Goal: Information Seeking & Learning: Check status

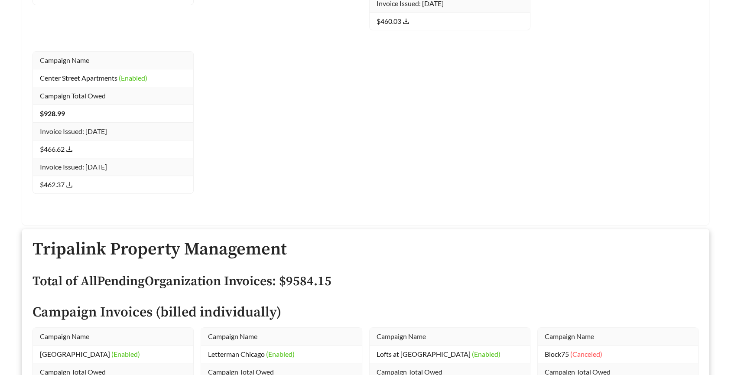
scroll to position [17663, 0]
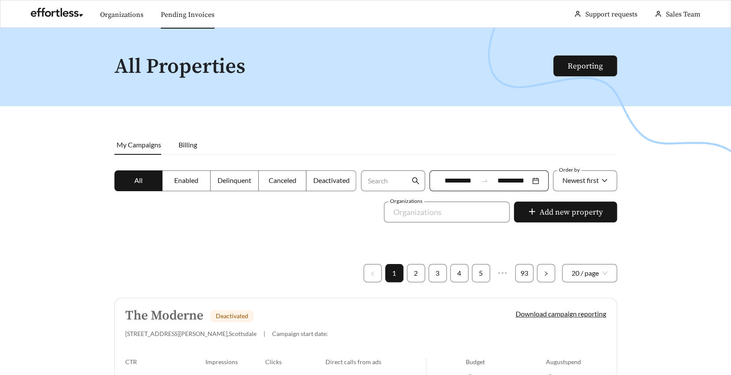
click at [188, 19] on link "Pending Invoices" at bounding box center [188, 14] width 54 height 9
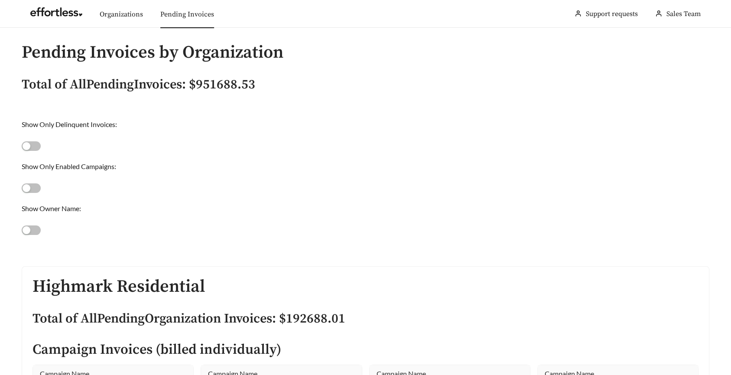
scroll to position [28118, 0]
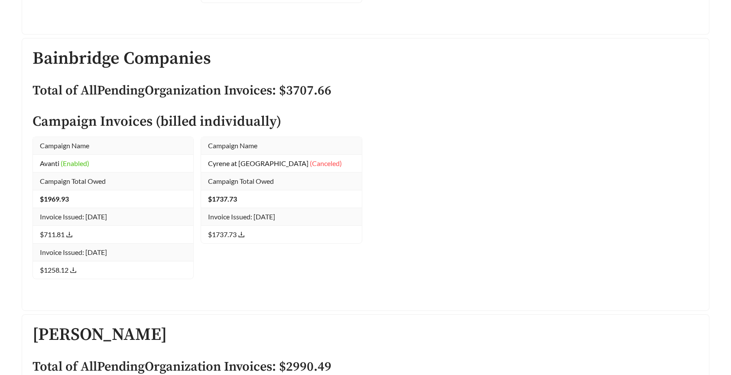
drag, startPoint x: 392, startPoint y: 168, endPoint x: 376, endPoint y: 163, distance: 17.4
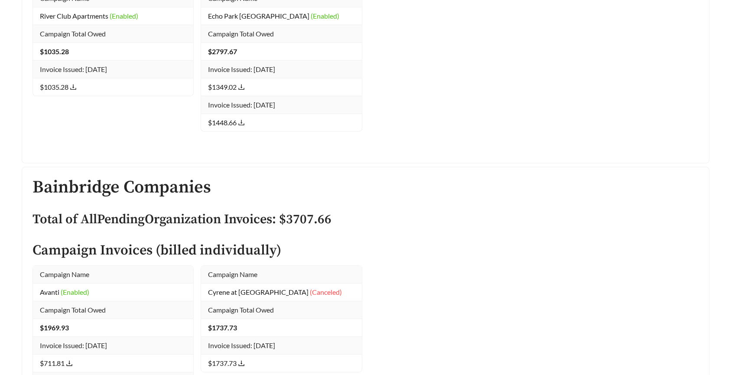
scroll to position [28098, 0]
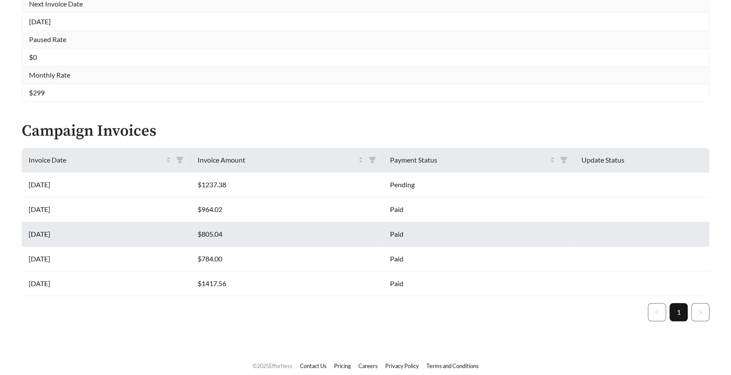
scroll to position [271, 0]
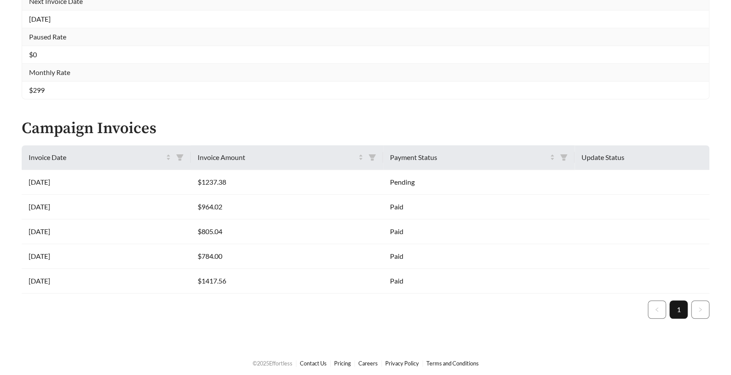
click at [166, 322] on div "Varsity View Organization Name Velo Residential Campaign Status Enabled Campaig…" at bounding box center [365, 52] width 731 height 590
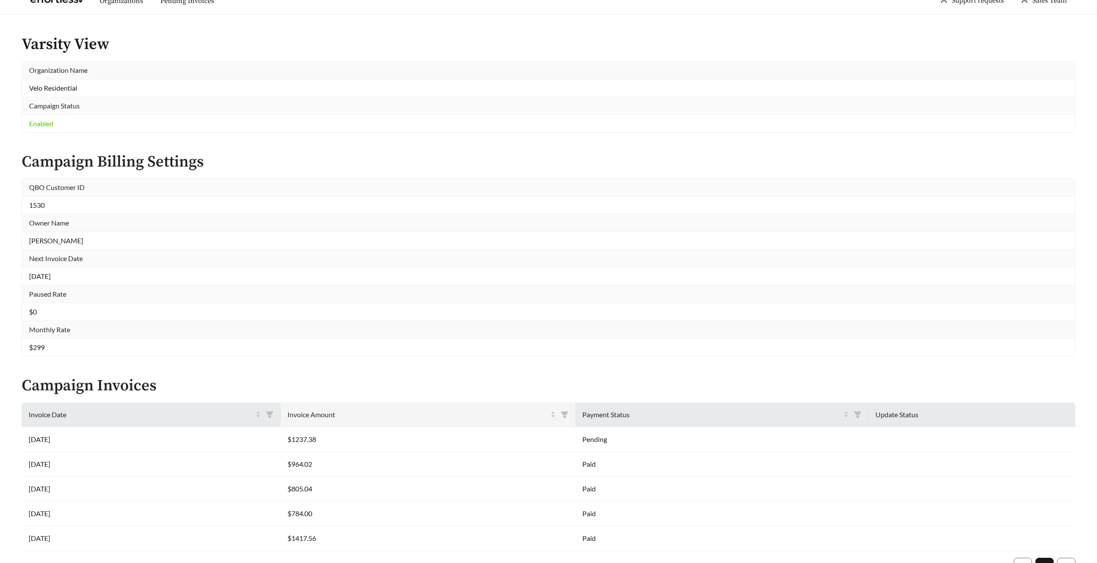
scroll to position [29, 0]
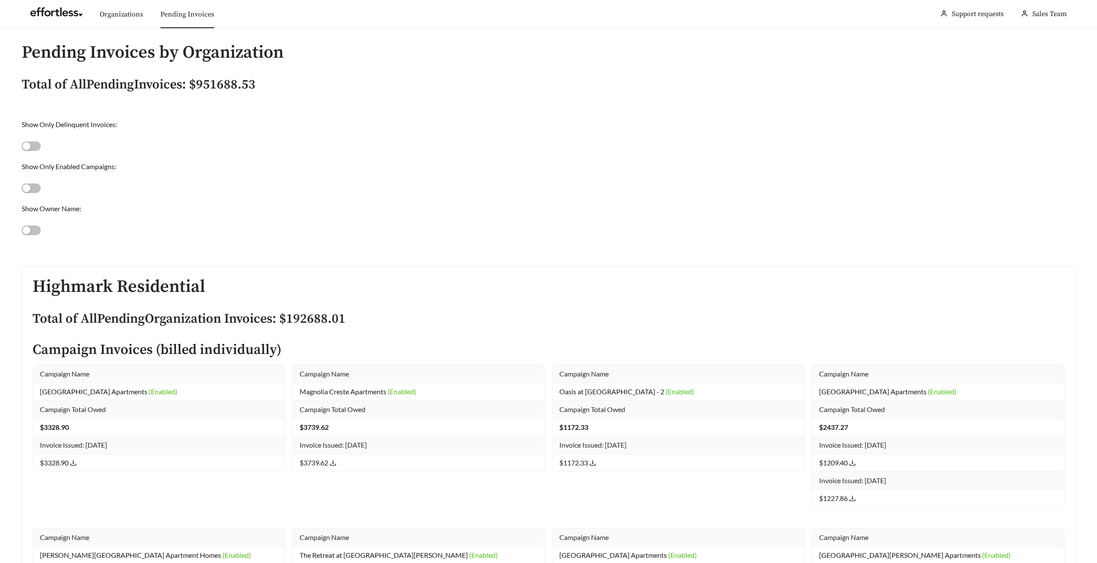
scroll to position [31574, 0]
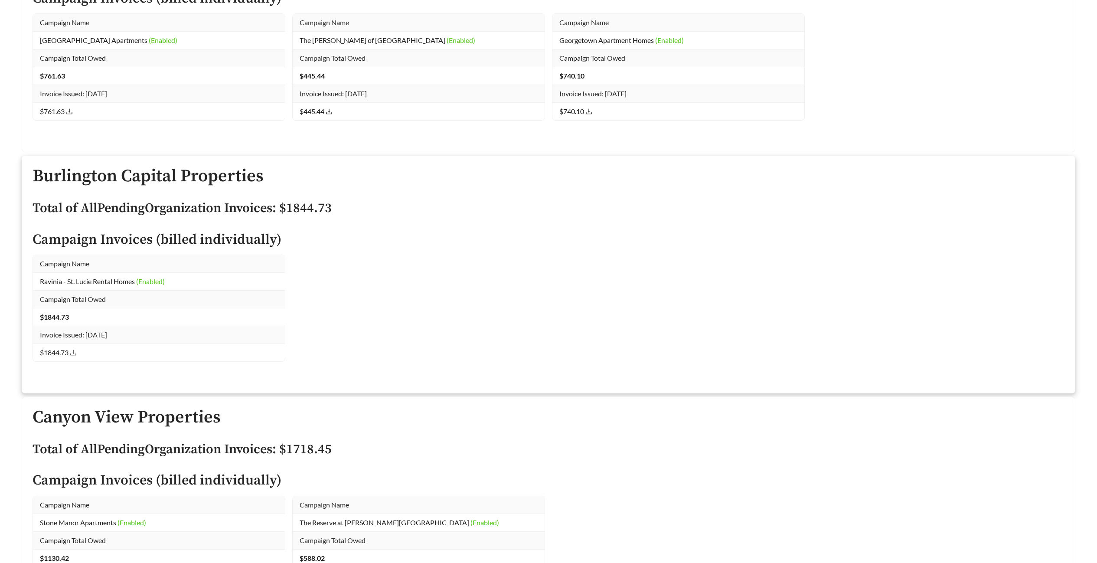
click at [398, 267] on div "Campaign Name Ravinia - St. Lucie Rental Homes (Enabled) Campaign Total Owed $ …" at bounding box center [548, 319] width 1039 height 128
click at [181, 243] on h4 "Campaign Invoices (billed individually)" at bounding box center [549, 239] width 1032 height 15
click at [91, 280] on link "Ravinia - St. Lucie Rental Homes (Enabled)" at bounding box center [102, 281] width 125 height 8
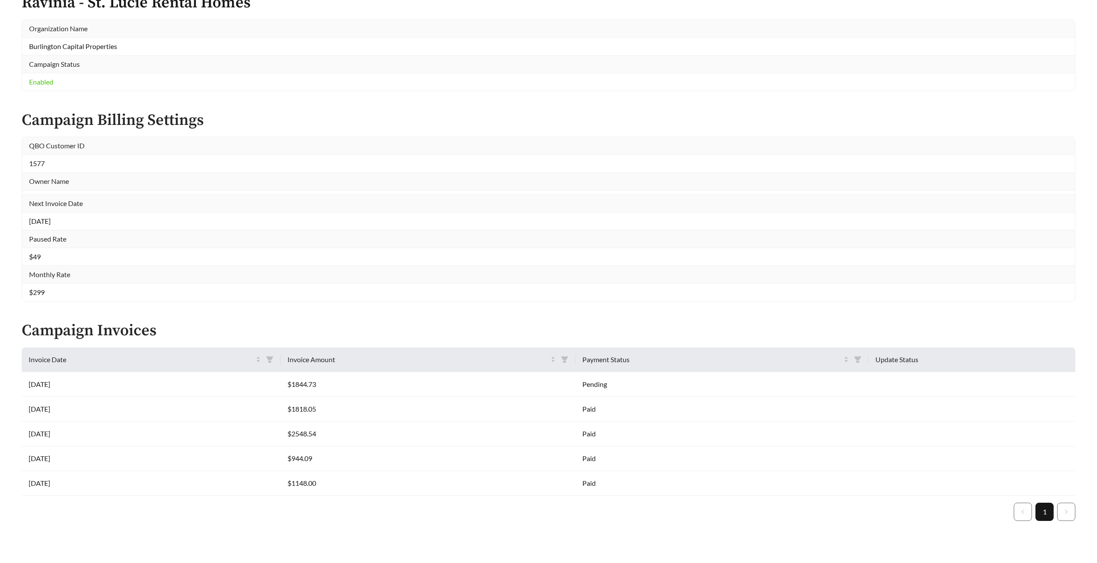
scroll to position [26, 0]
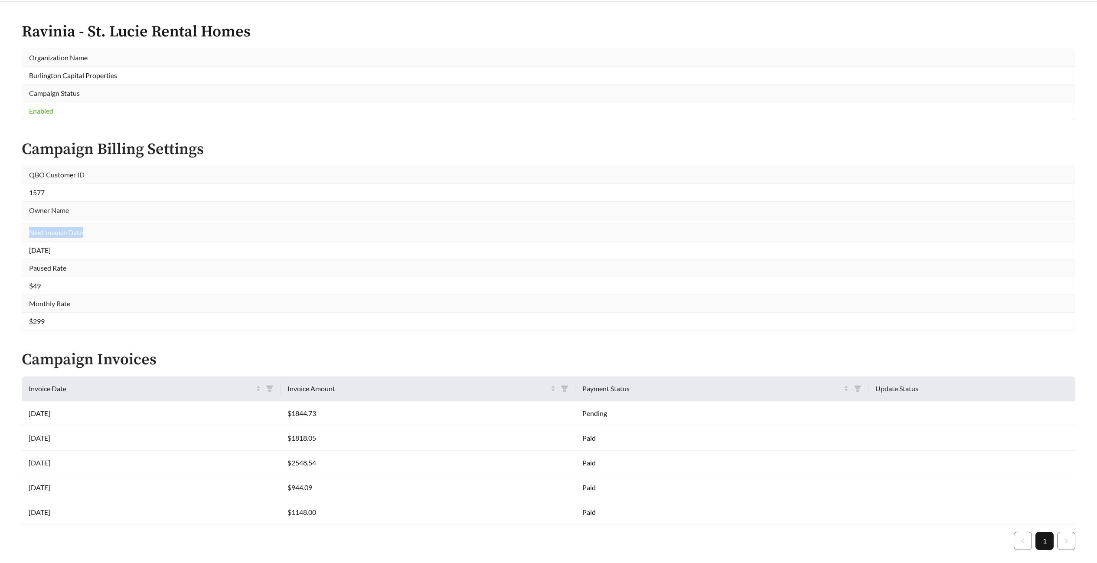
click at [261, 228] on th "Next Invoice Date" at bounding box center [548, 233] width 1053 height 18
click at [251, 189] on td "1577" at bounding box center [548, 193] width 1053 height 18
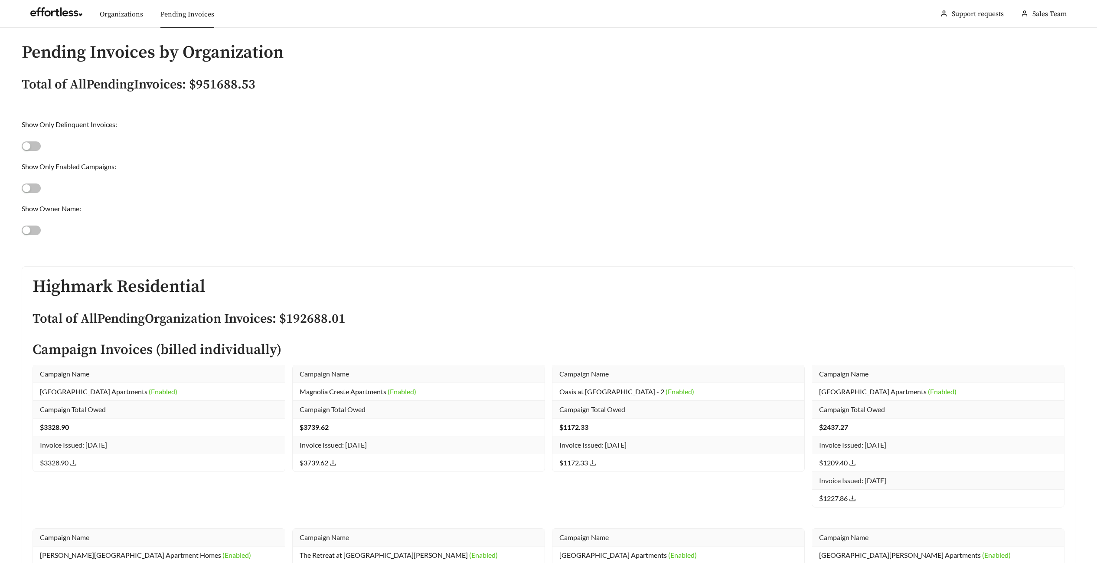
scroll to position [15520, 0]
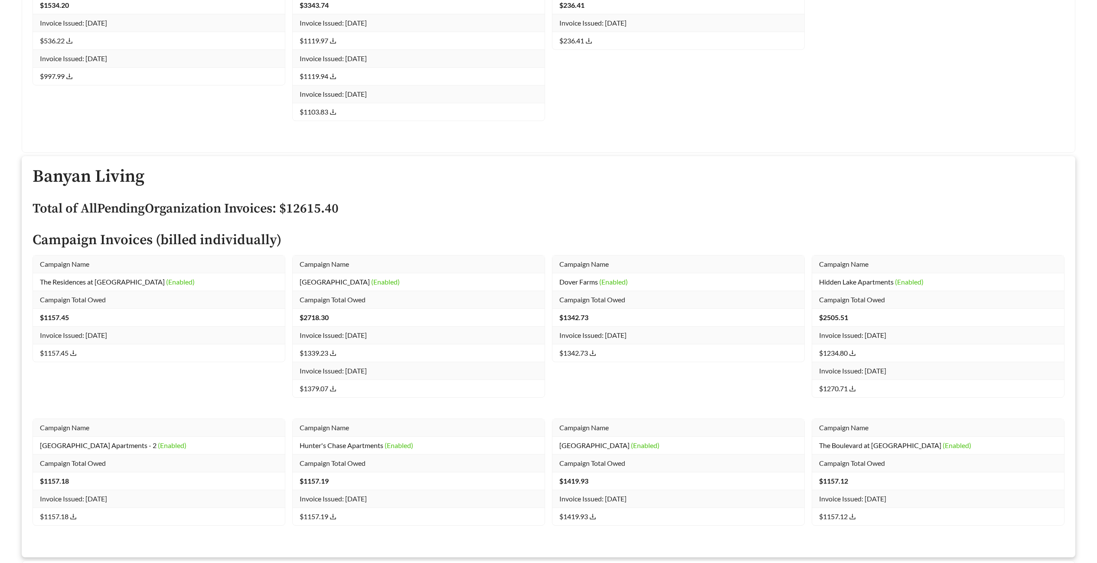
click at [330, 267] on span "Campaign Name" at bounding box center [324, 264] width 49 height 8
click at [319, 283] on link "Barrington Place (Enabled)" at bounding box center [350, 281] width 100 height 8
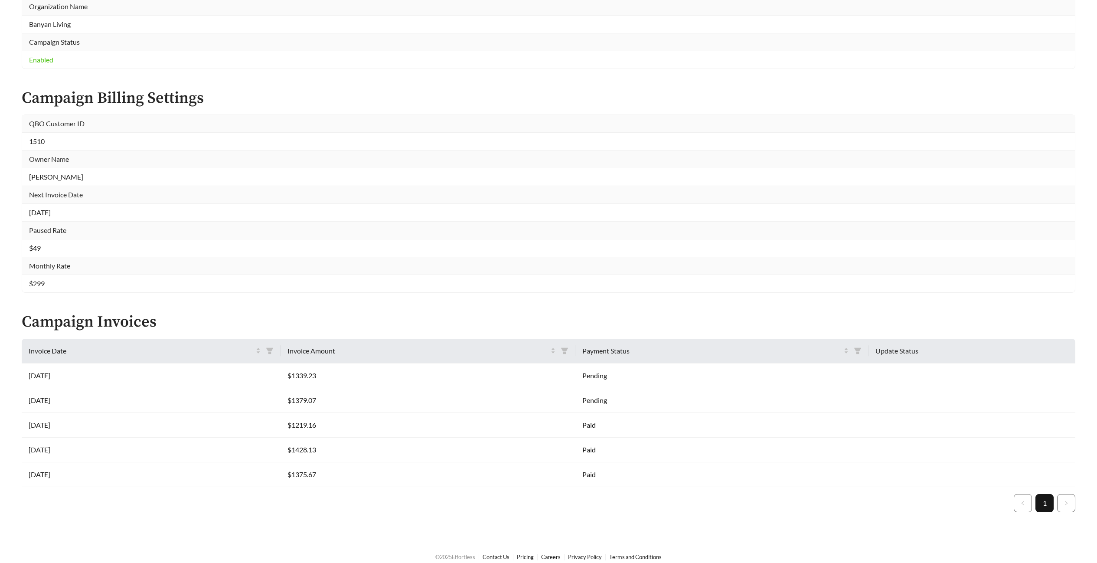
scroll to position [86, 0]
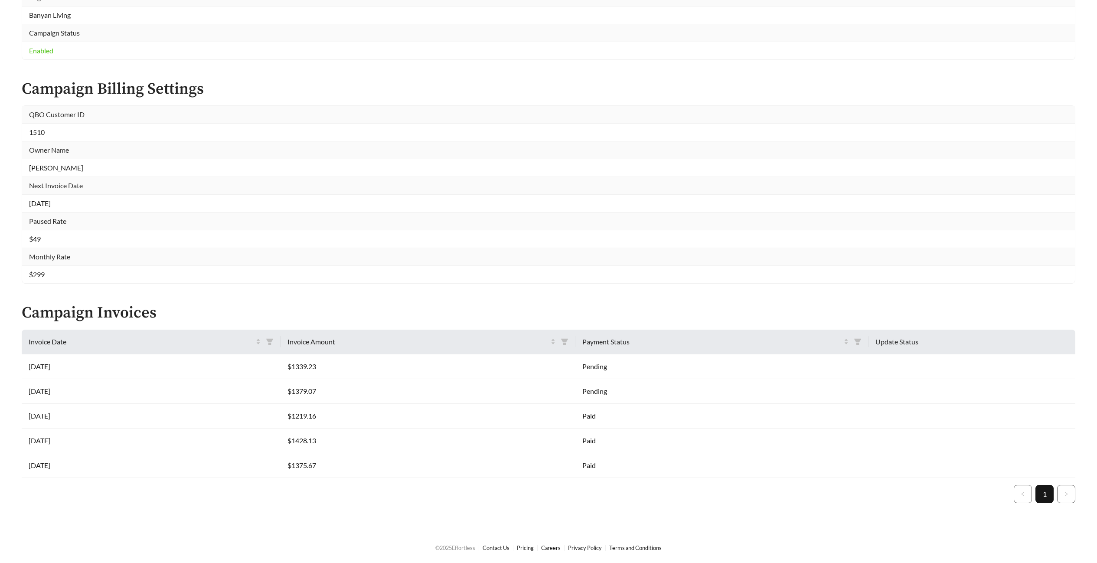
click at [321, 322] on div "Barrington Place Organization Name Banyan Living Campaign Status Enabled Campai…" at bounding box center [548, 236] width 1097 height 590
click at [378, 304] on h3 "Campaign Invoices" at bounding box center [549, 312] width 1054 height 17
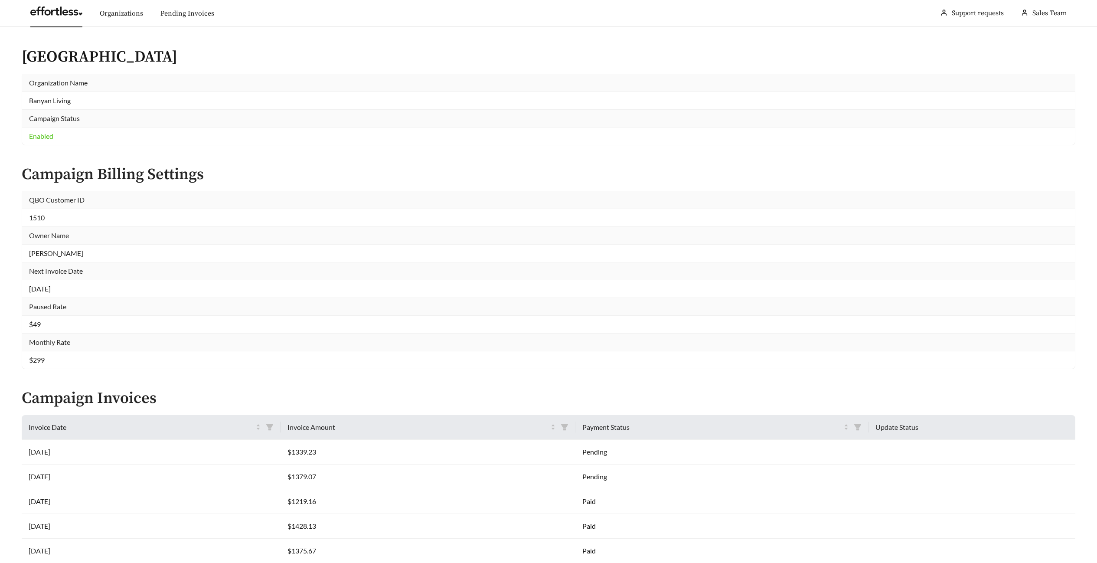
scroll to position [0, 0]
click at [180, 10] on link "Pending Invoices" at bounding box center [187, 14] width 54 height 9
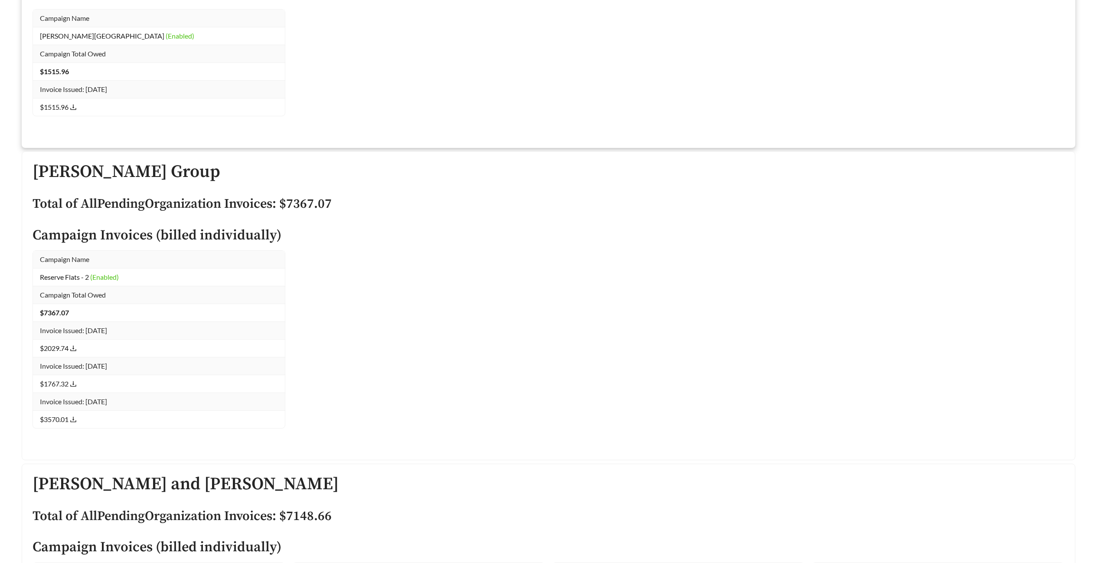
scroll to position [20223, 0]
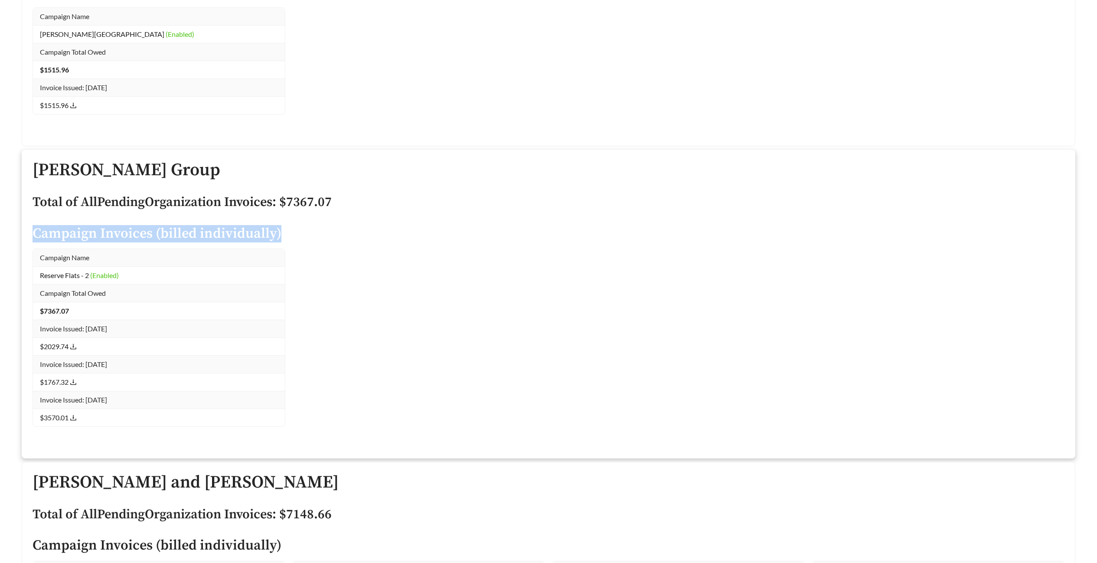
drag, startPoint x: 23, startPoint y: 229, endPoint x: 404, endPoint y: 414, distance: 423.1
click at [366, 375] on div "Granger Group Total of All Pending Organization Invoices: $ 7367.07 Campaign In…" at bounding box center [548, 304] width 1053 height 308
drag, startPoint x: 507, startPoint y: 437, endPoint x: 495, endPoint y: 436, distance: 12.2
click at [507, 375] on div "Campaign Name Reserve Flats - 2 (Enabled) Campaign Total Owed $ 7367.07 Invoice…" at bounding box center [548, 347] width 1039 height 199
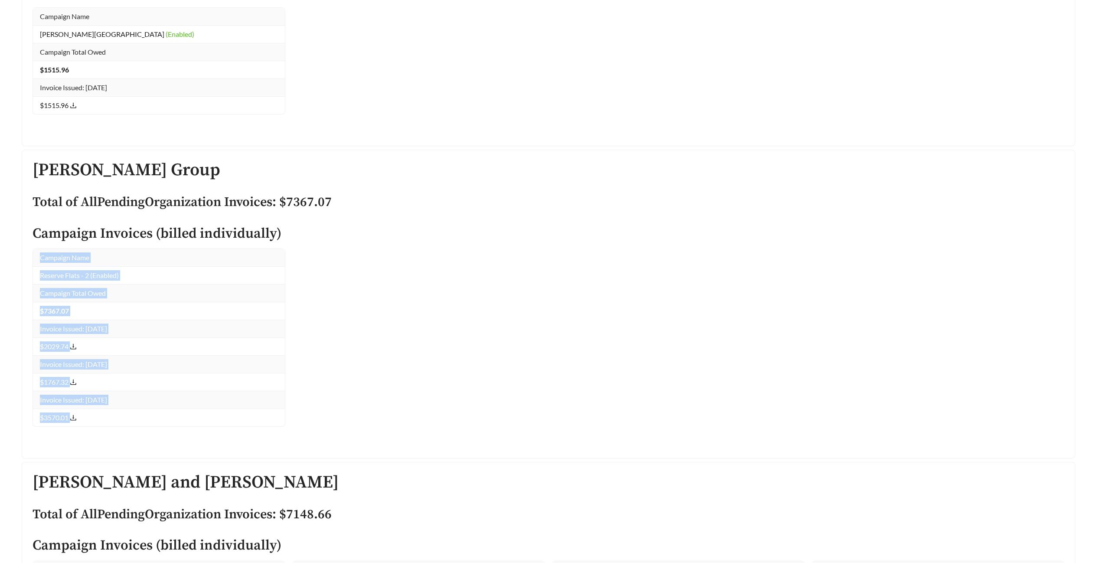
drag, startPoint x: 94, startPoint y: 413, endPoint x: 14, endPoint y: 282, distance: 153.3
copy tbody "Campaign Name Reserve Flats - 2 (Enabled) Campaign Total Owed $ 7367.07 Invoice…"
click at [555, 344] on div "Campaign Name Reserve Flats - 2 (Enabled) Campaign Total Owed $ 7367.07 Invoice…" at bounding box center [548, 347] width 1039 height 199
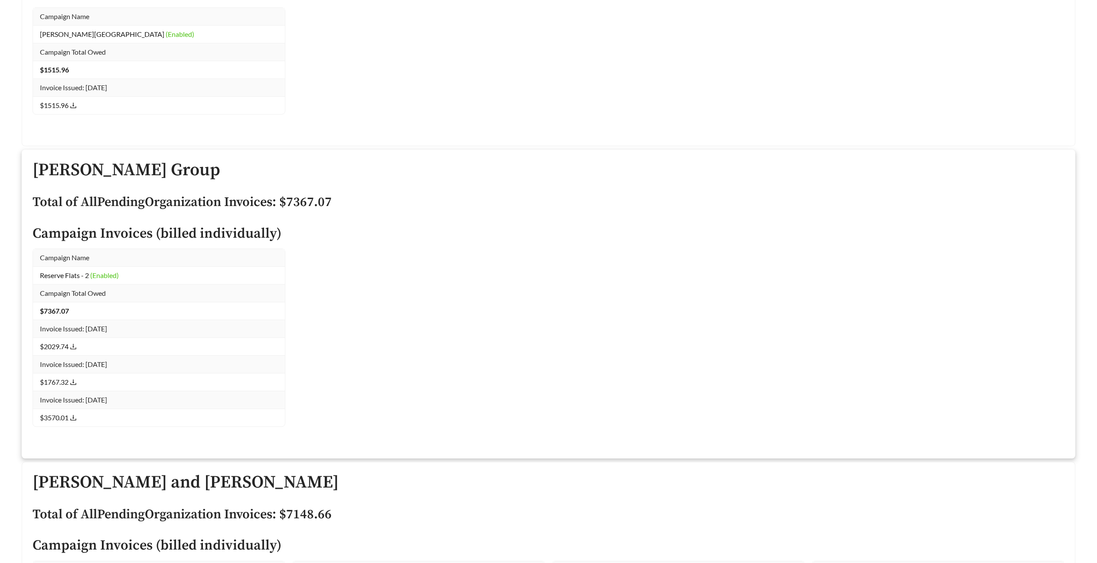
click at [73, 346] on icon "download" at bounding box center [73, 346] width 7 height 7
click at [75, 375] on icon "download" at bounding box center [73, 382] width 7 height 7
click at [75, 375] on icon "download" at bounding box center [73, 417] width 7 height 7
